Goal: Navigation & Orientation: Find specific page/section

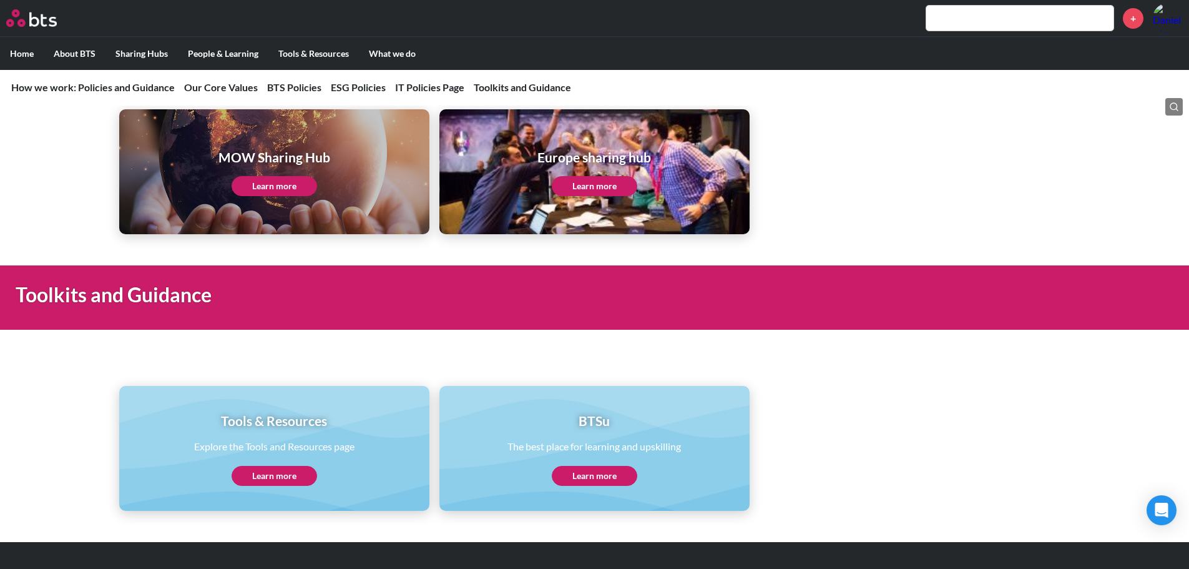
scroll to position [2510, 0]
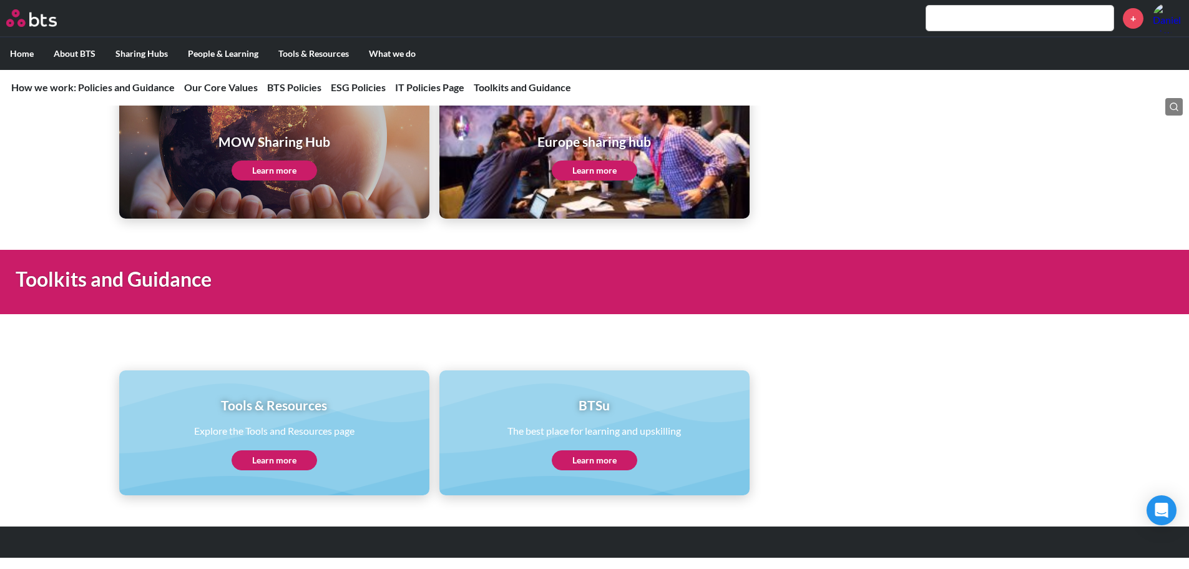
click at [289, 458] on link "Learn more" at bounding box center [275, 460] width 86 height 20
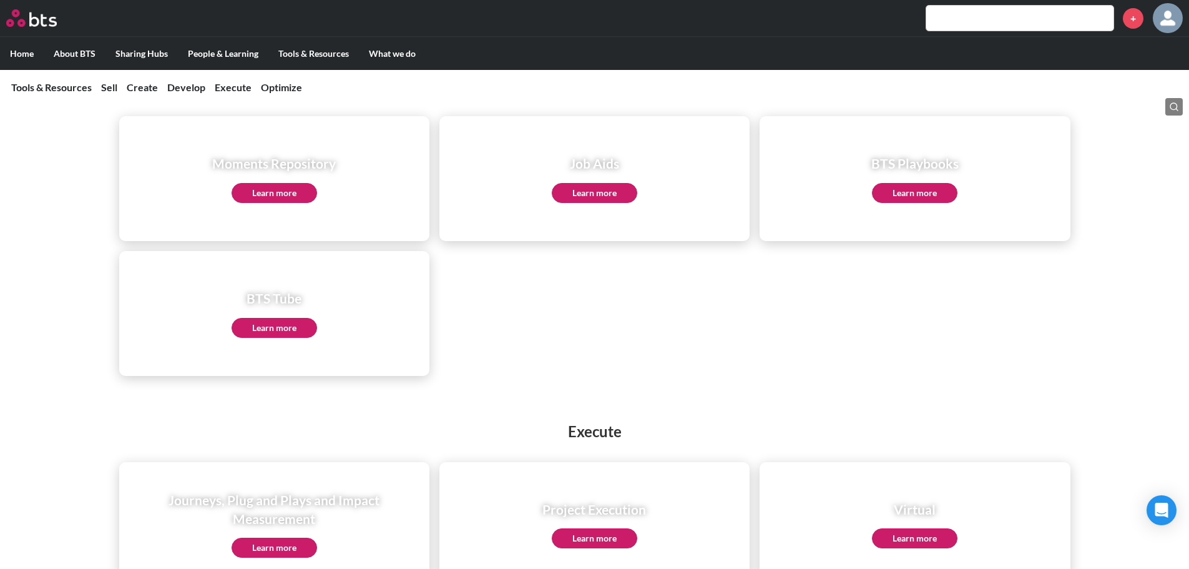
scroll to position [195, 0]
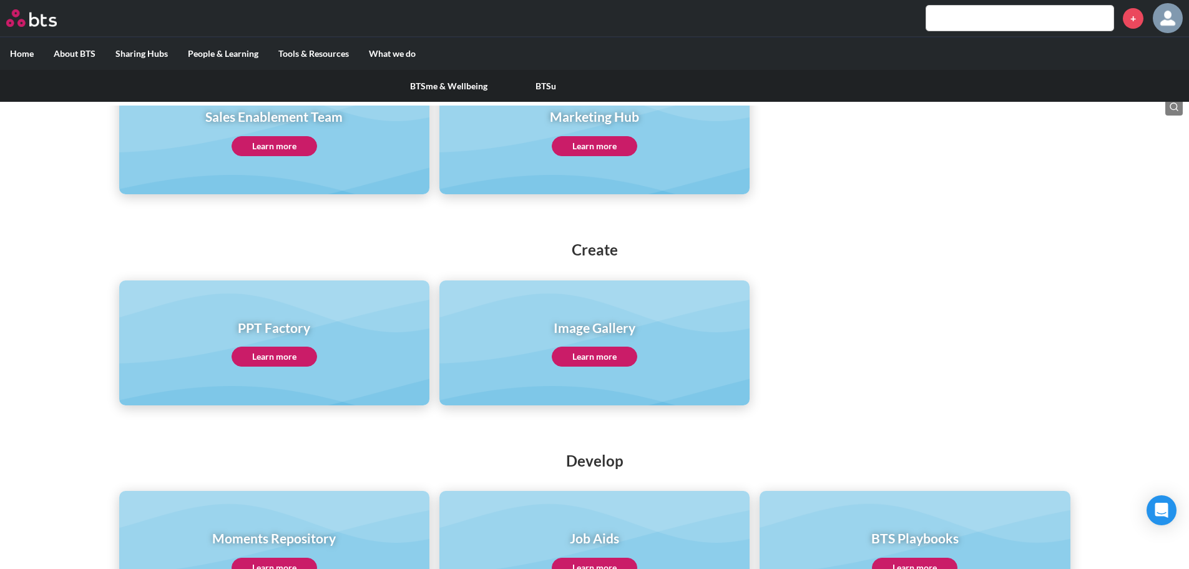
click at [213, 50] on label "People & Learning" at bounding box center [223, 53] width 91 height 32
click at [0, 0] on input "People & Learning" at bounding box center [0, 0] width 0 height 0
